Goal: Information Seeking & Learning: Learn about a topic

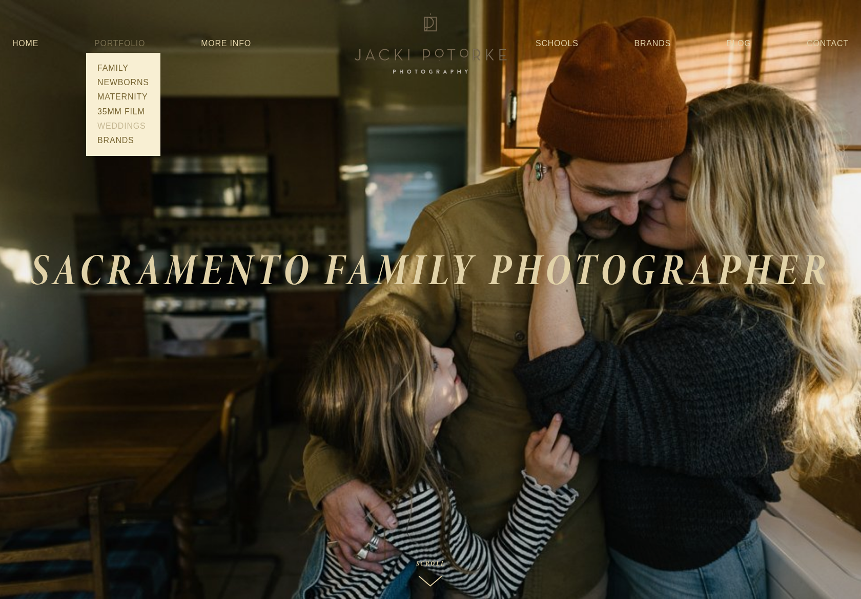
click at [121, 128] on link "Weddings" at bounding box center [123, 126] width 58 height 14
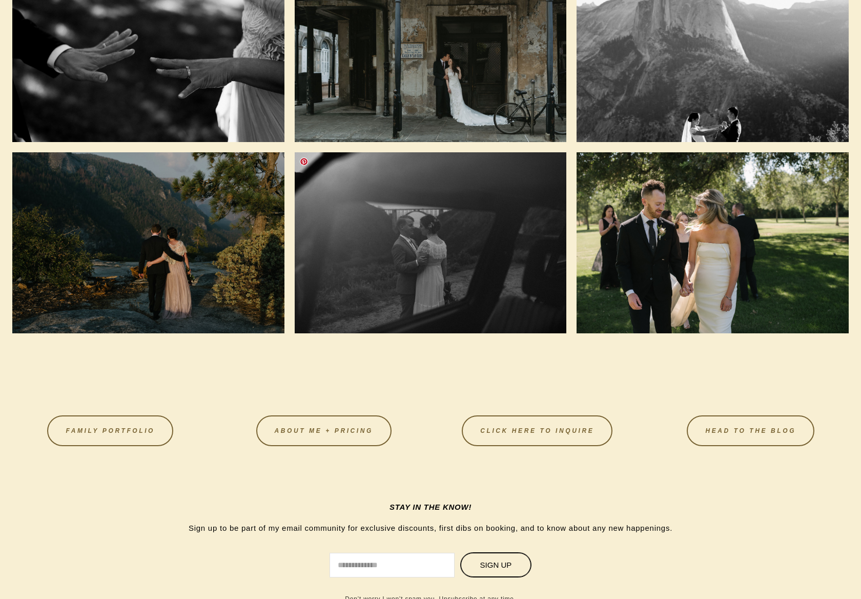
scroll to position [1216, 0]
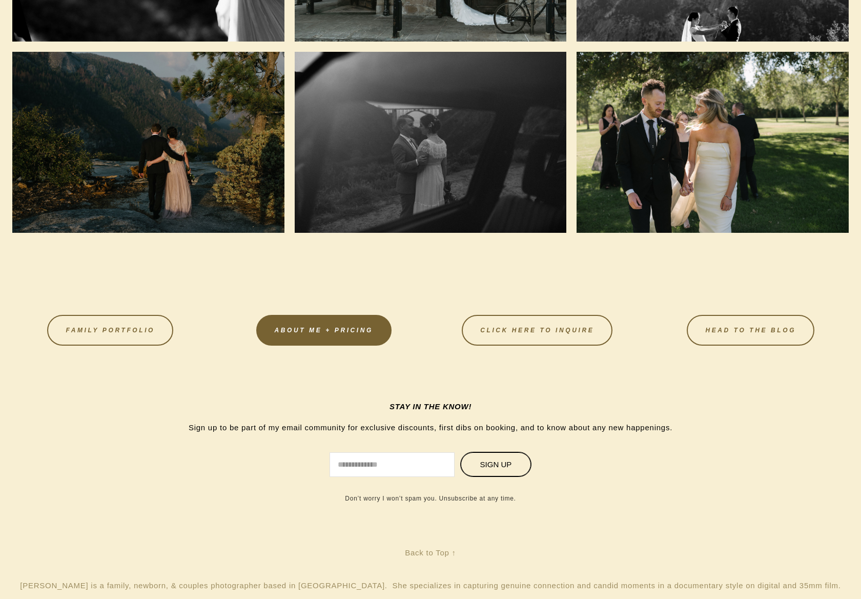
click at [332, 329] on link "About Me + Pricing" at bounding box center [323, 330] width 135 height 31
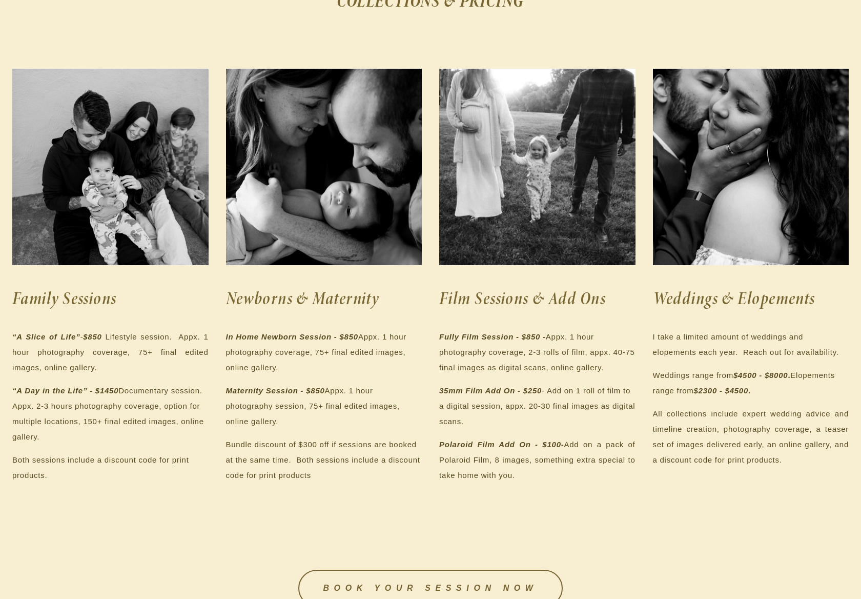
scroll to position [134, 0]
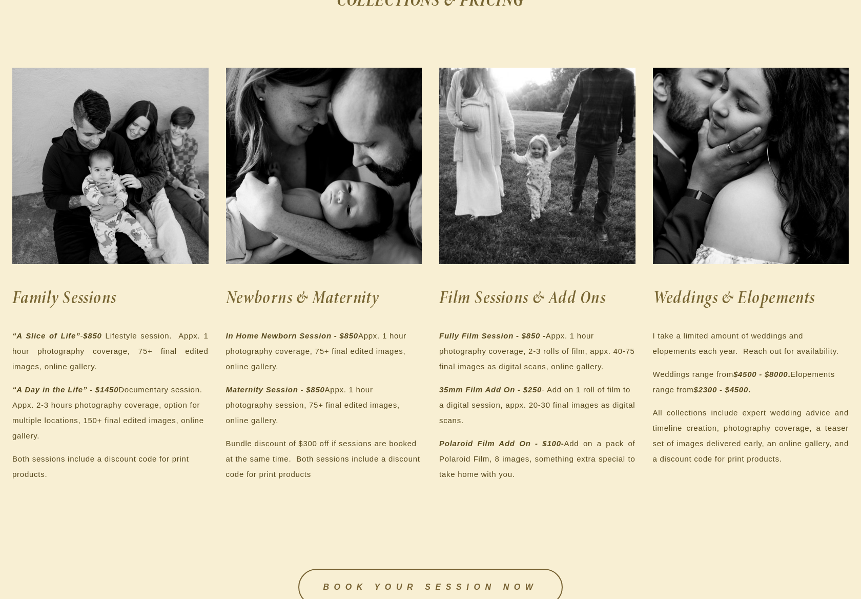
drag, startPoint x: 97, startPoint y: 364, endPoint x: 7, endPoint y: 332, distance: 96.1
click at [7, 332] on div "Family Sessions “A Slice of Life” - $850 Lifestyle session. Appx. 1 hour photog…" at bounding box center [111, 382] width 214 height 218
click at [121, 368] on p "“A Slice of Life” - $850 Lifestyle session. Appx. 1 hour photography coverage, …" at bounding box center [110, 351] width 196 height 46
click at [101, 335] on em "$850" at bounding box center [92, 335] width 18 height 9
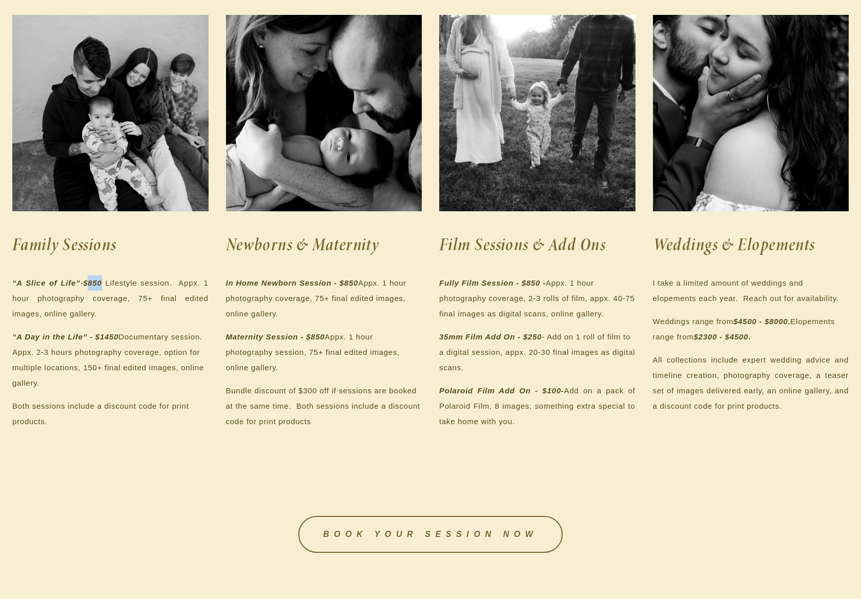
scroll to position [188, 0]
